Goal: Find specific page/section: Find specific page/section

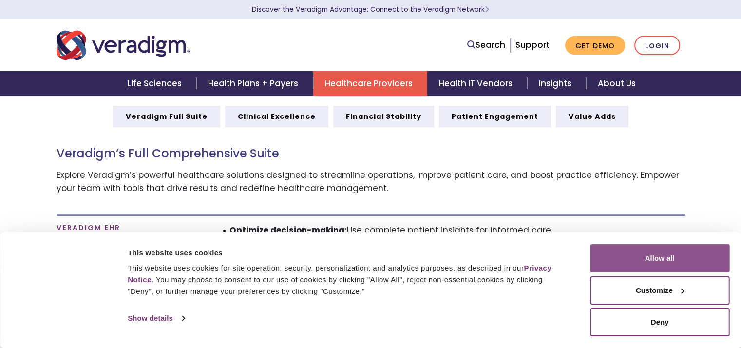
drag, startPoint x: 0, startPoint y: 0, endPoint x: 659, endPoint y: 258, distance: 707.5
click at [659, 258] on button "Allow all" at bounding box center [659, 258] width 139 height 28
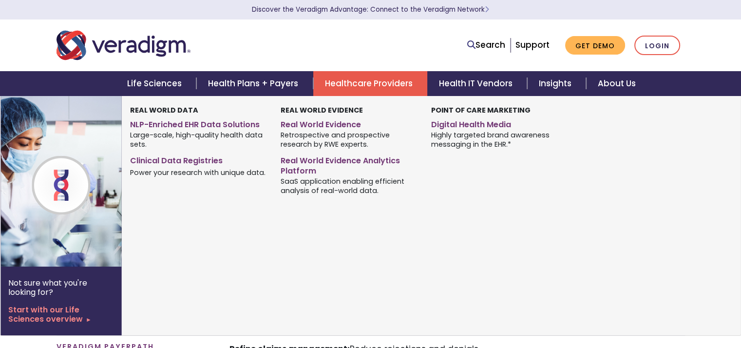
scroll to position [536, 0]
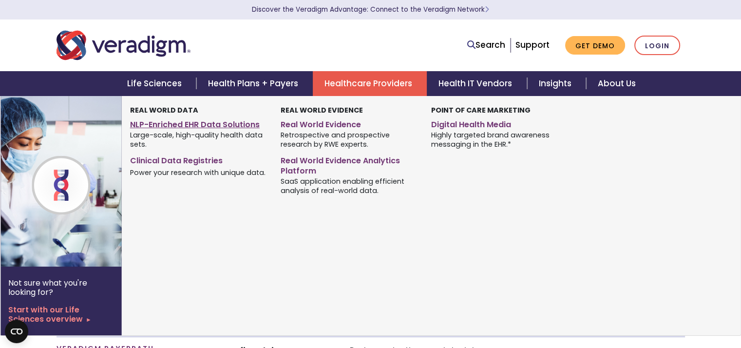
click at [189, 123] on link "NLP-Enriched EHR Data Solutions" at bounding box center [198, 123] width 136 height 14
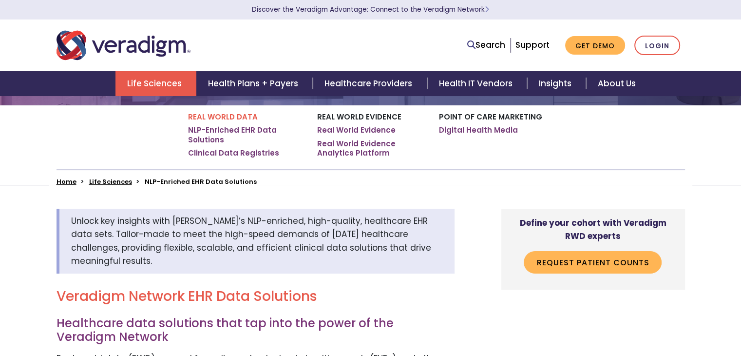
scroll to position [146, 0]
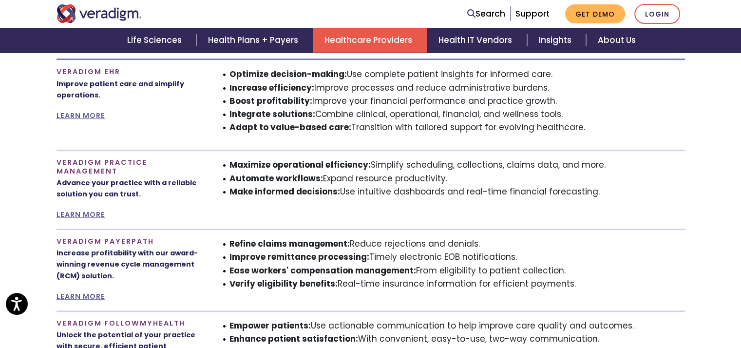
scroll to position [633, 0]
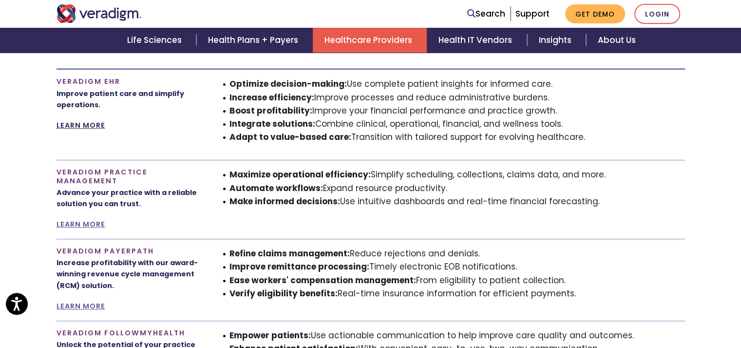
click at [89, 125] on link "LEARN MORE" at bounding box center [81, 125] width 49 height 10
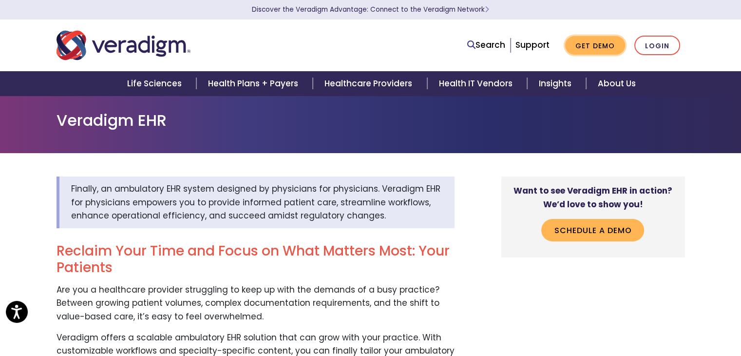
click at [591, 41] on link "Get Demo" at bounding box center [595, 45] width 60 height 19
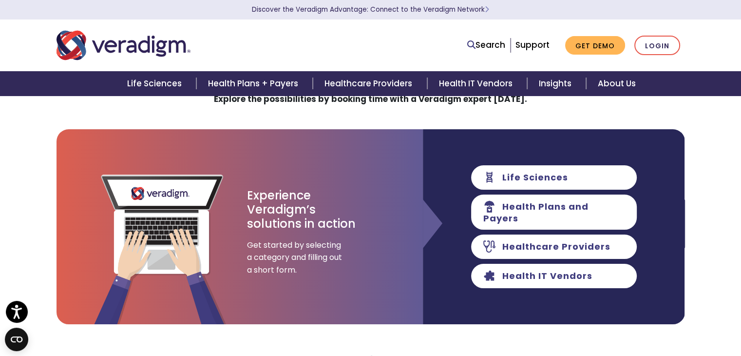
scroll to position [49, 0]
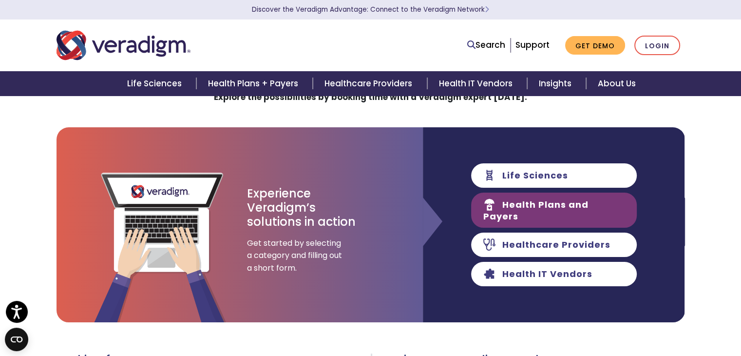
click at [513, 203] on link "Health Plans and Payers" at bounding box center [554, 209] width 166 height 35
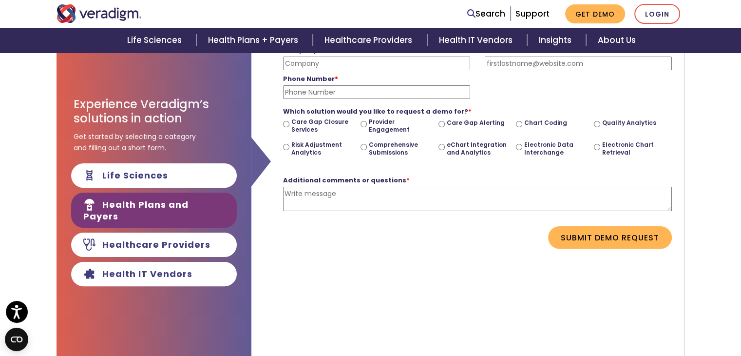
scroll to position [195, 0]
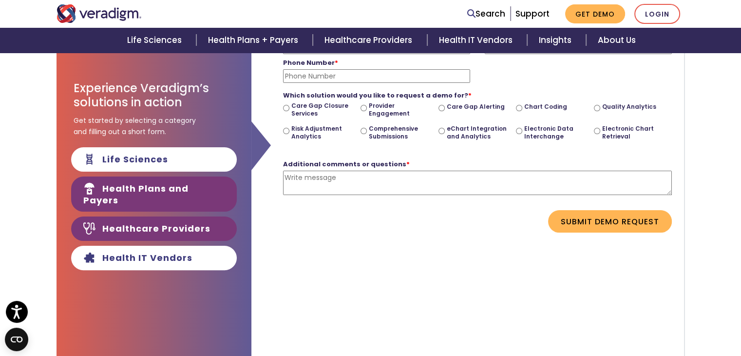
click at [109, 226] on link "Healthcare Providers" at bounding box center [154, 228] width 166 height 24
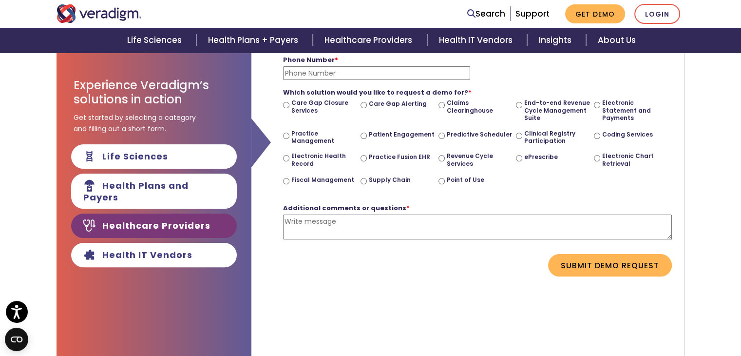
scroll to position [292, 0]
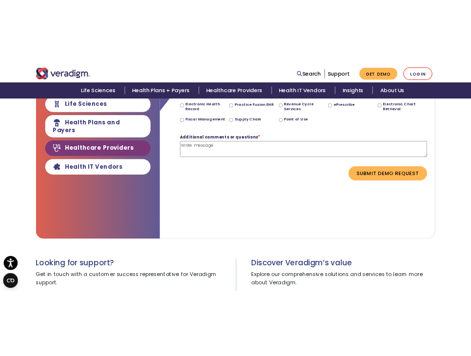
scroll to position [195, 0]
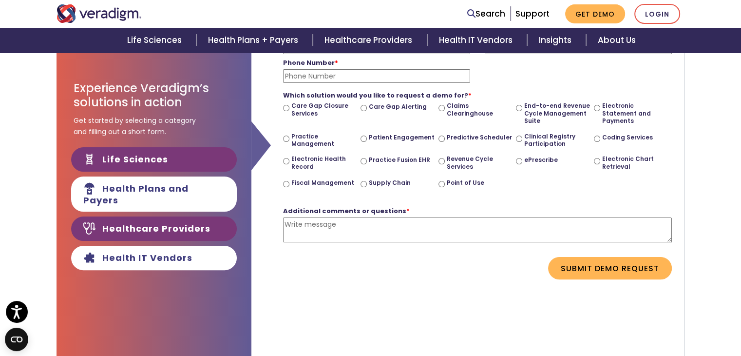
drag, startPoint x: 238, startPoint y: 169, endPoint x: 231, endPoint y: 174, distance: 8.4
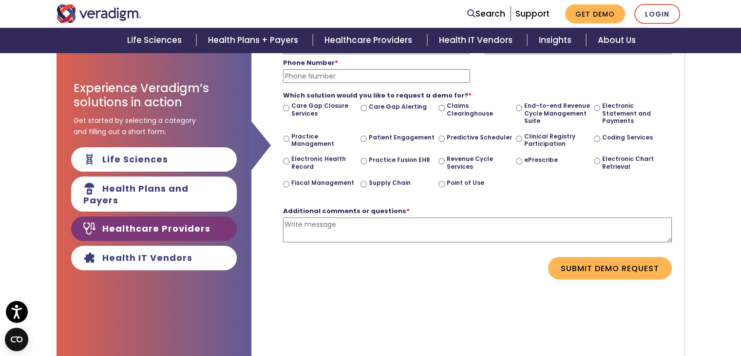
drag, startPoint x: 231, startPoint y: 174, endPoint x: 441, endPoint y: 209, distance: 213.4
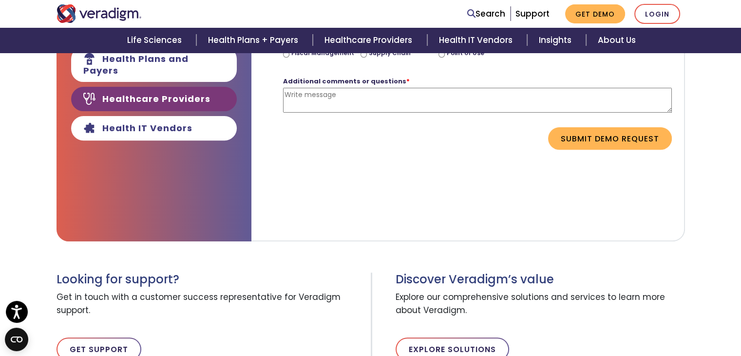
scroll to position [249, 0]
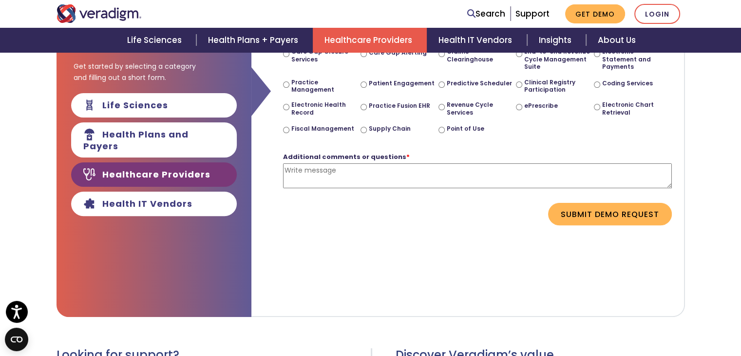
click at [415, 39] on link "Healthcare Providers" at bounding box center [370, 40] width 114 height 25
